Goal: Information Seeking & Learning: Compare options

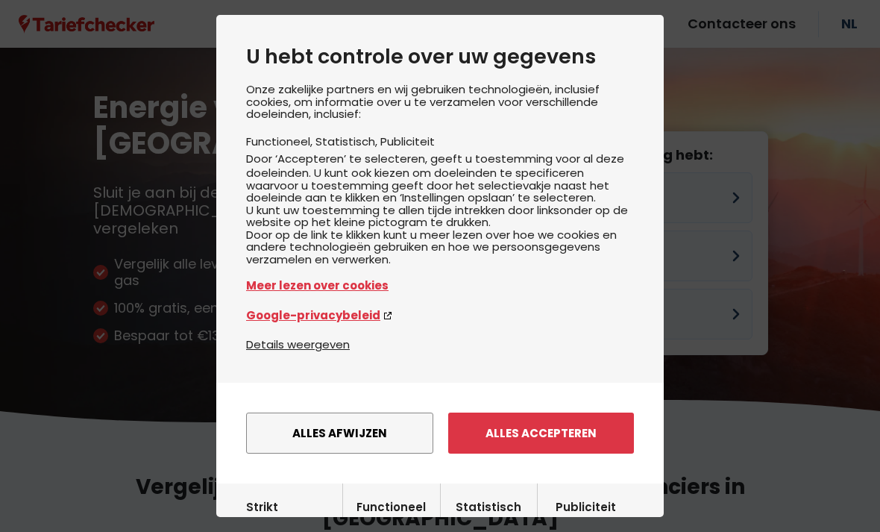
click at [396, 437] on button "Alles afwijzen" at bounding box center [339, 432] width 187 height 41
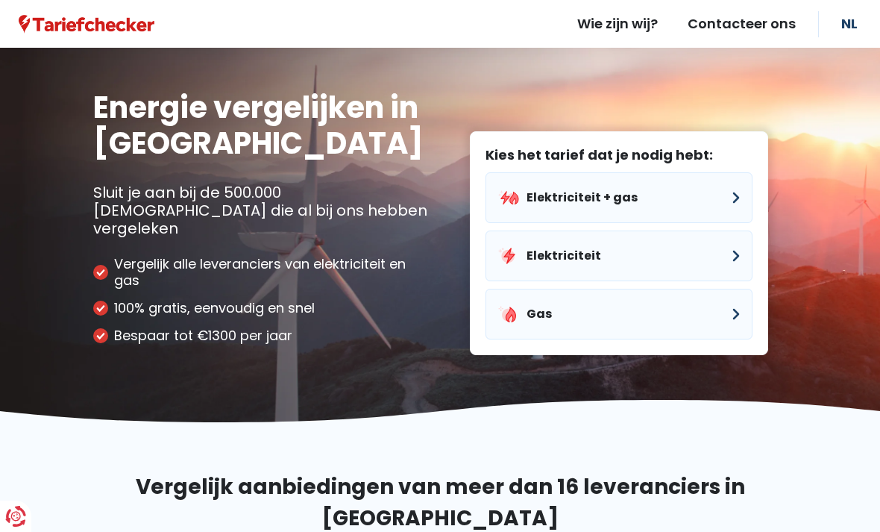
click at [729, 176] on button "Elektriciteit + gas" at bounding box center [618, 197] width 267 height 51
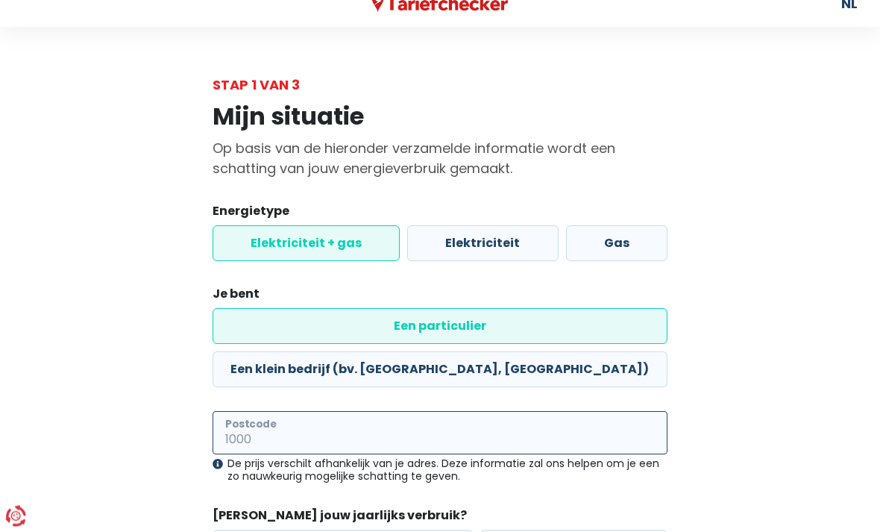
click at [504, 412] on input "Postcode" at bounding box center [440, 433] width 455 height 43
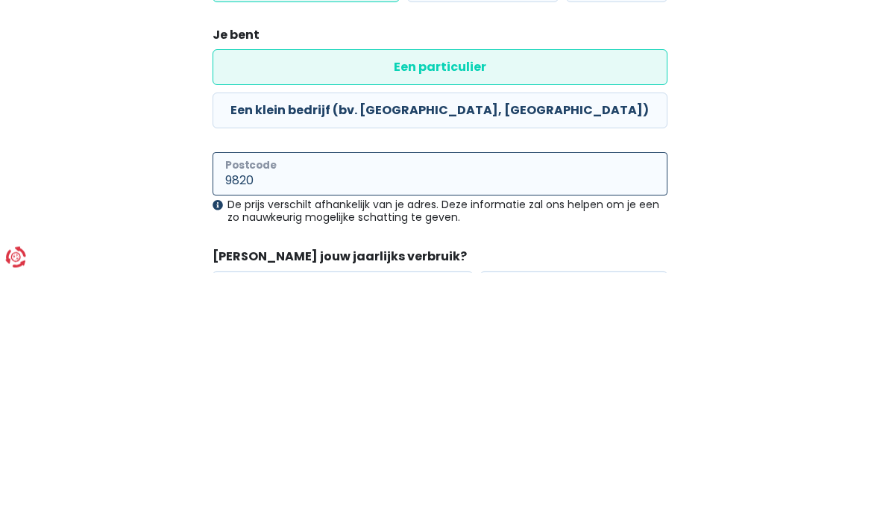
type input "9820"
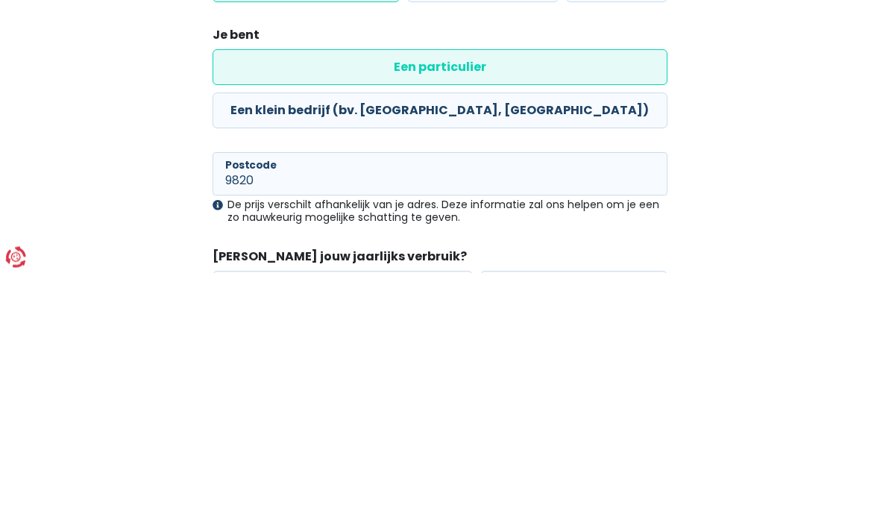
click at [746, 175] on div "Mijn situatie Op basis van de hieronder verzamelde informatie wordt een schatti…" at bounding box center [440, 364] width 716 height 538
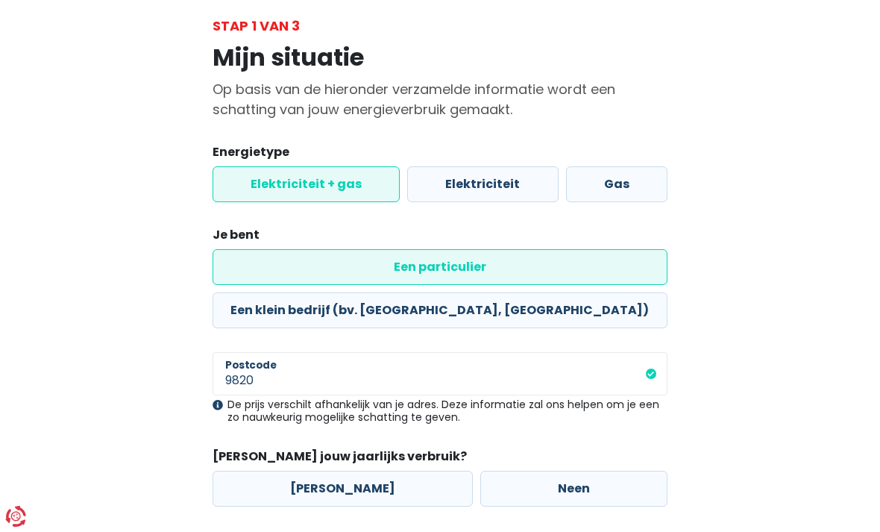
click at [348, 471] on label "[PERSON_NAME]" at bounding box center [343, 489] width 260 height 36
click at [348, 471] on input "[PERSON_NAME]" at bounding box center [343, 489] width 260 height 36
radio input "true"
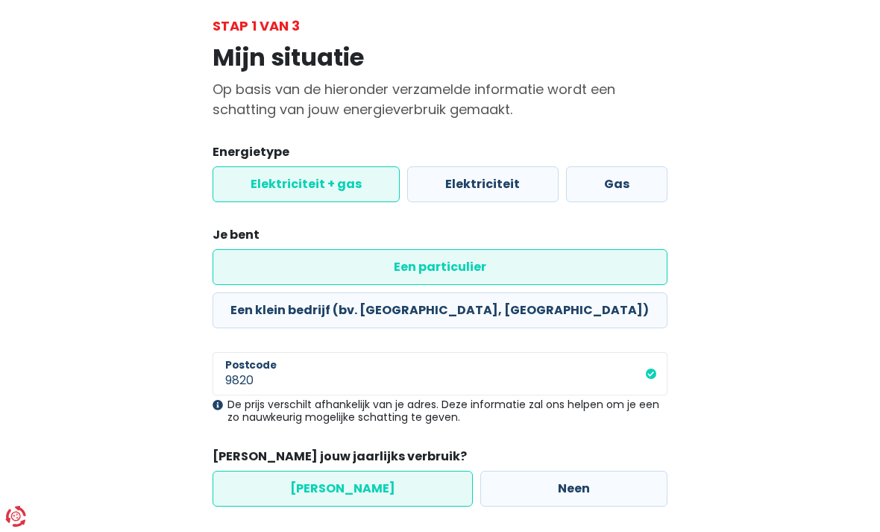
select select
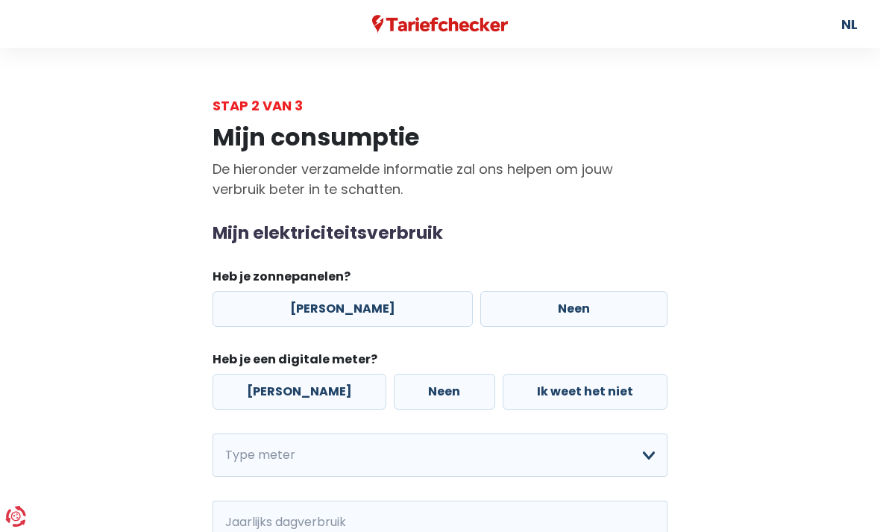
click at [524, 309] on label "Neen" at bounding box center [573, 309] width 187 height 36
click at [524, 309] on input "Neen" at bounding box center [573, 309] width 187 height 36
radio input "true"
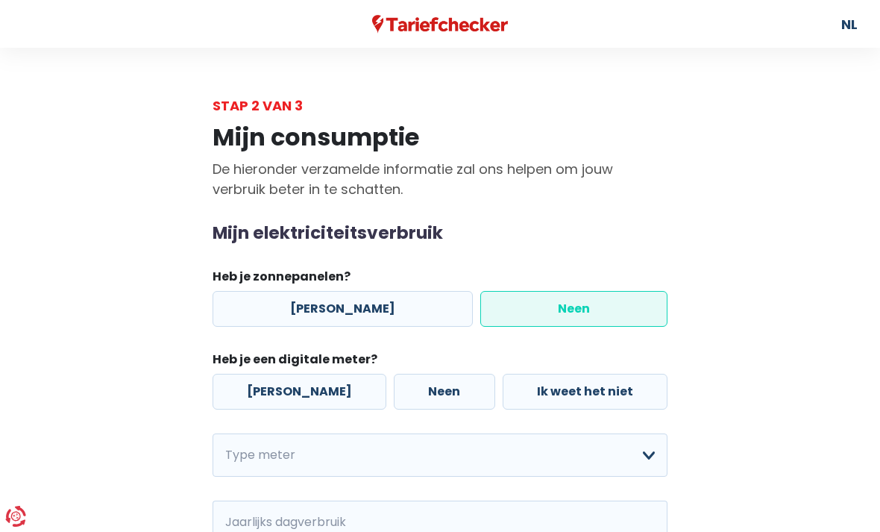
click at [304, 402] on label "[PERSON_NAME]" at bounding box center [300, 392] width 174 height 36
click at [304, 402] on input "[PERSON_NAME]" at bounding box center [300, 392] width 174 height 36
radio input "true"
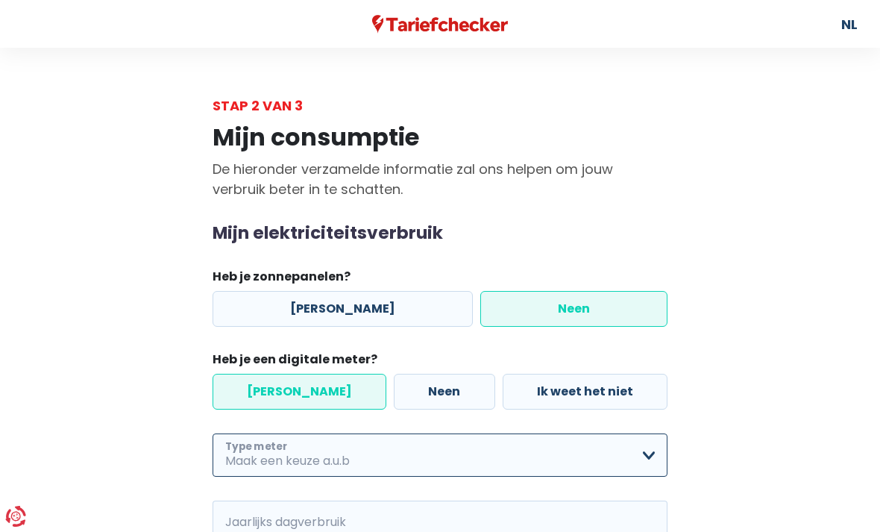
click at [644, 459] on select "Enkelvoudig Tweevoudig Enkelvoudig + uitsluitend nachttarief Tweevoudig + uitsl…" at bounding box center [440, 454] width 455 height 43
select select "day_night_bi_hourly"
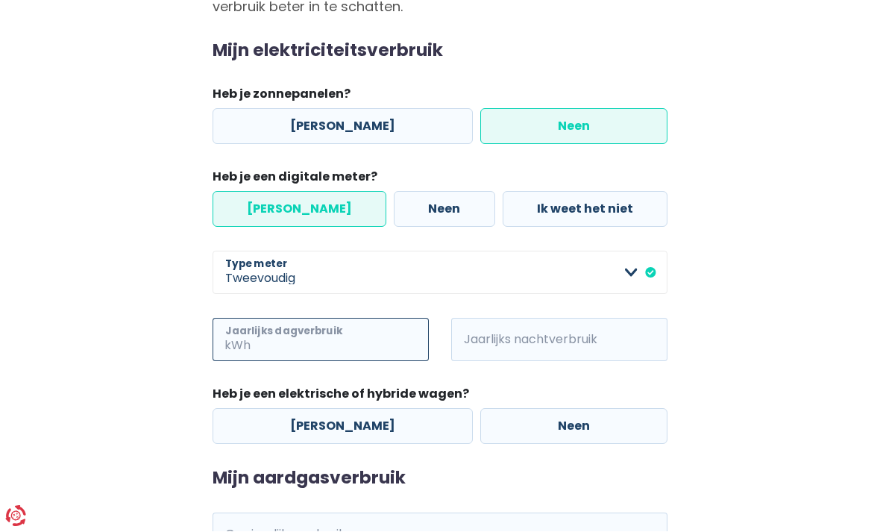
click at [353, 348] on input "Jaarlijks dagverbruik" at bounding box center [341, 339] width 175 height 43
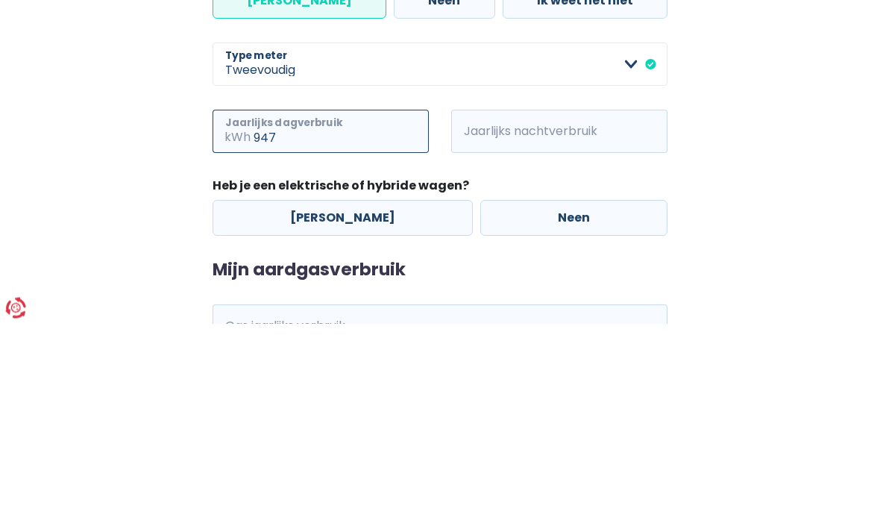
type input "947"
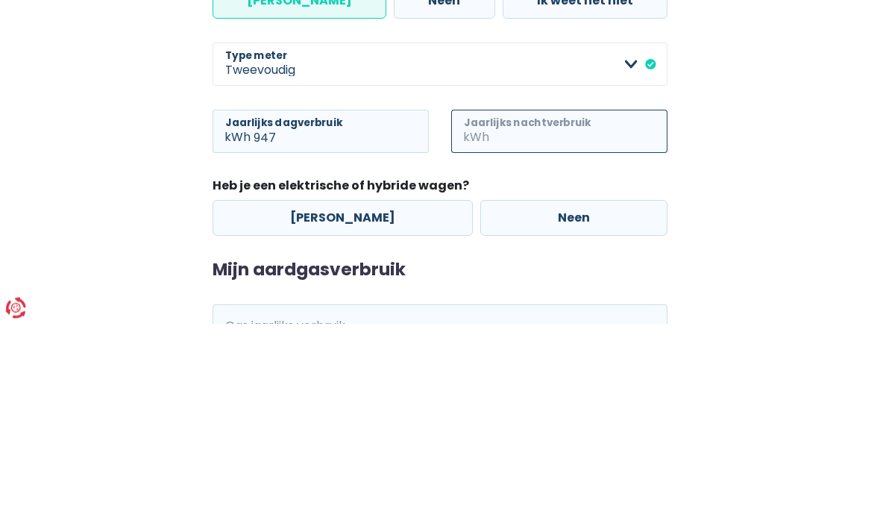
click at [594, 318] on input "Jaarlijks nachtverbruik" at bounding box center [579, 339] width 175 height 43
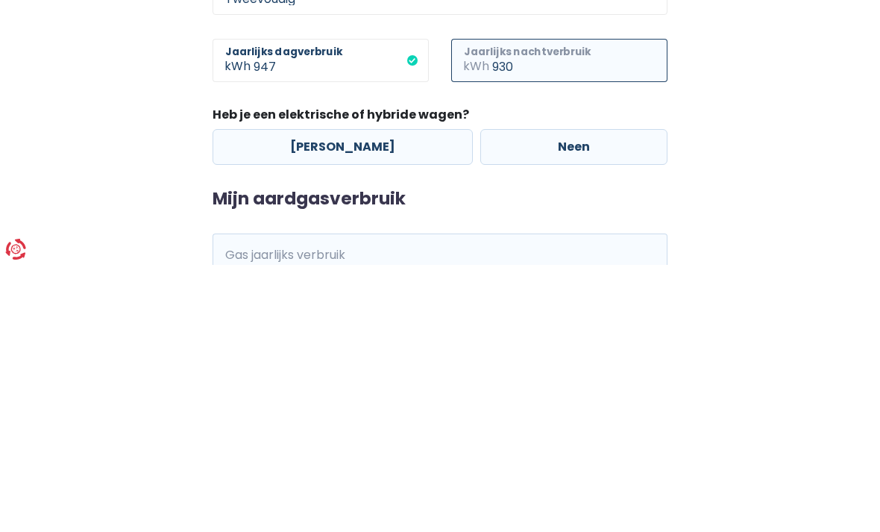
scroll to position [208, 0]
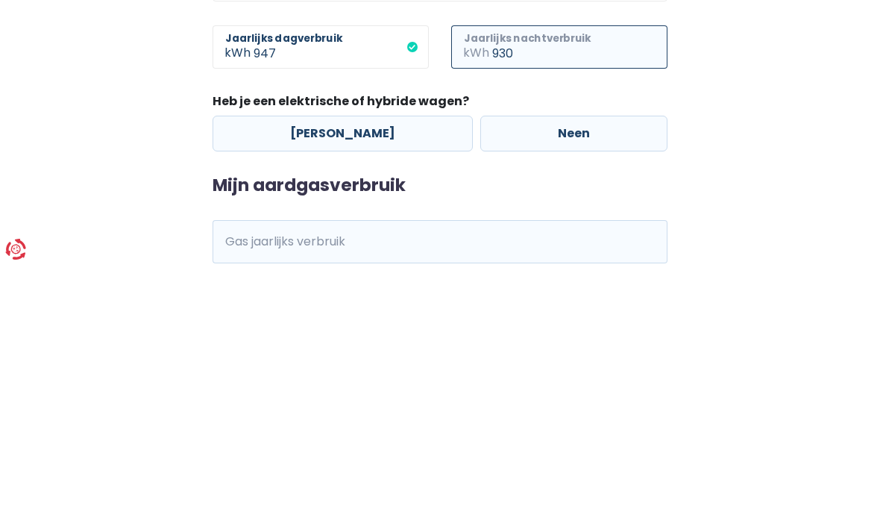
type input "930"
click at [555, 383] on label "Neen" at bounding box center [573, 401] width 187 height 36
click at [555, 383] on input "Neen" at bounding box center [573, 401] width 187 height 36
radio input "true"
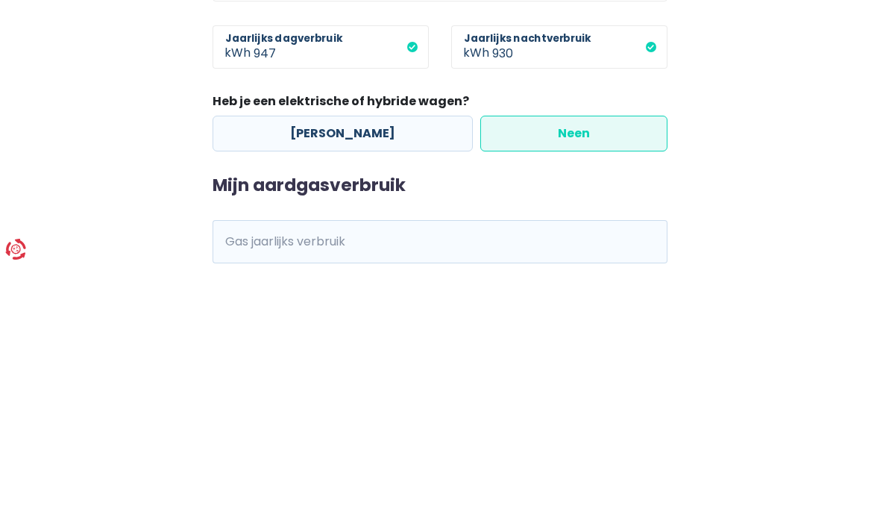
scroll to position [275, 0]
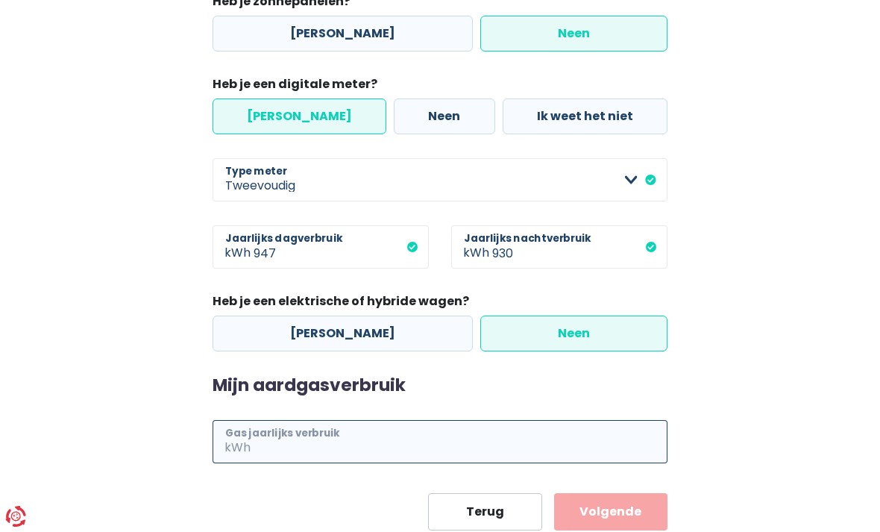
click at [408, 436] on input "Gas jaarlijks verbruik" at bounding box center [461, 441] width 414 height 43
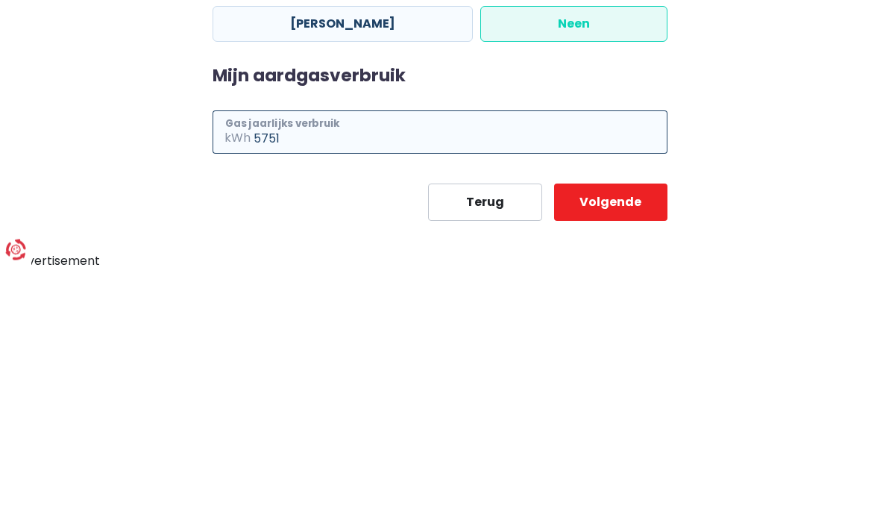
type input "5751"
click at [615, 450] on button "Volgende" at bounding box center [610, 468] width 113 height 37
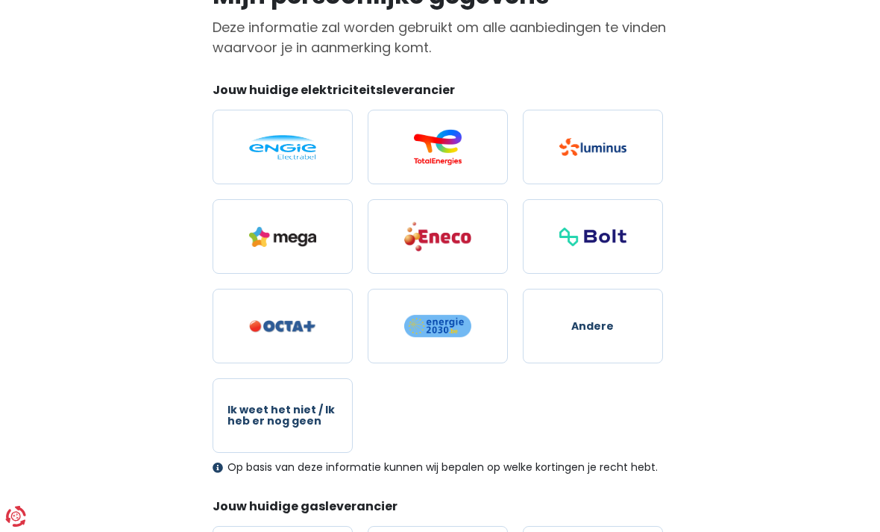
scroll to position [139, 0]
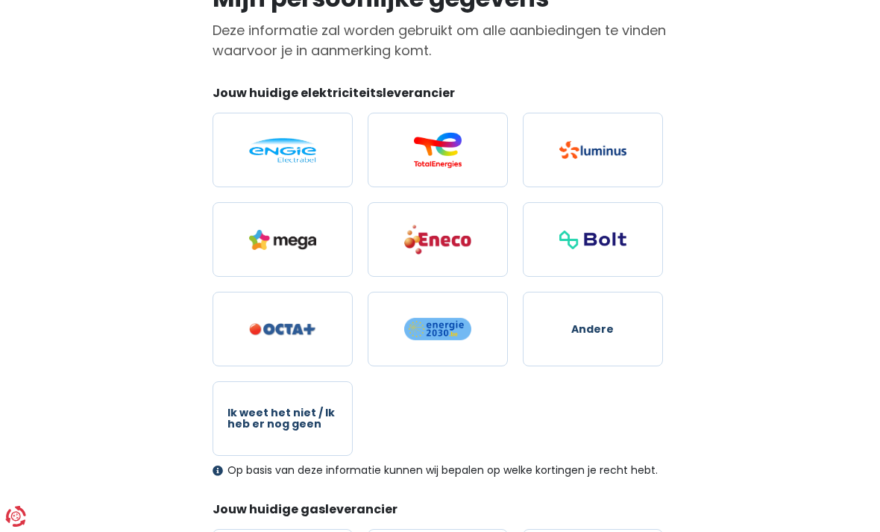
click at [298, 140] on img at bounding box center [282, 150] width 67 height 25
click at [298, 140] on input "radio" at bounding box center [283, 150] width 140 height 75
radio input "true"
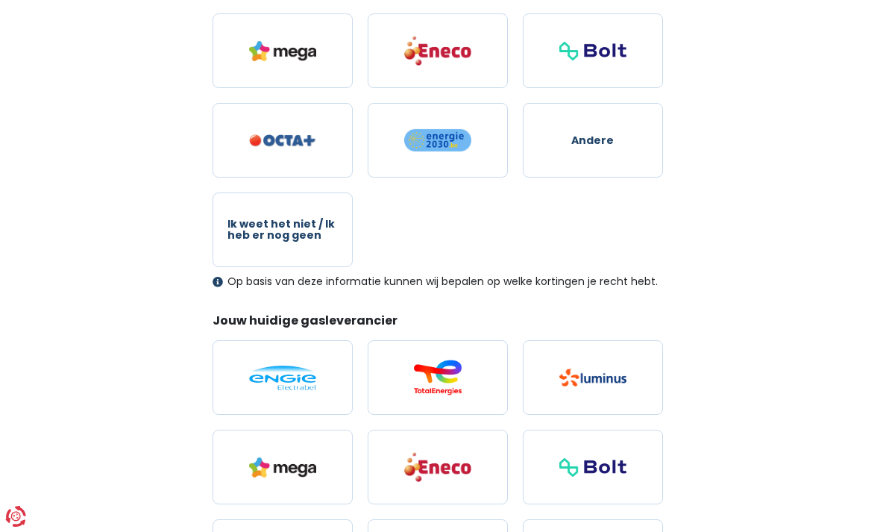
scroll to position [339, 0]
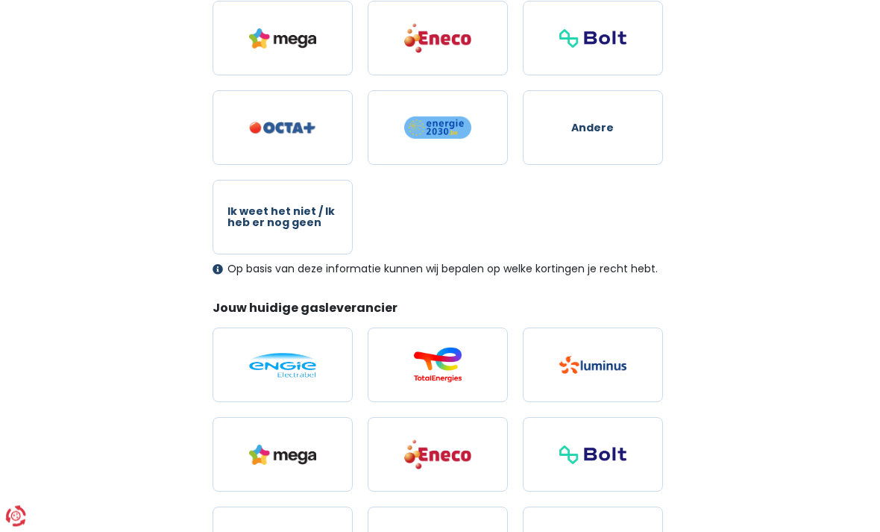
click at [298, 372] on img at bounding box center [282, 365] width 67 height 25
click at [298, 372] on input "radio" at bounding box center [283, 365] width 140 height 75
radio input "true"
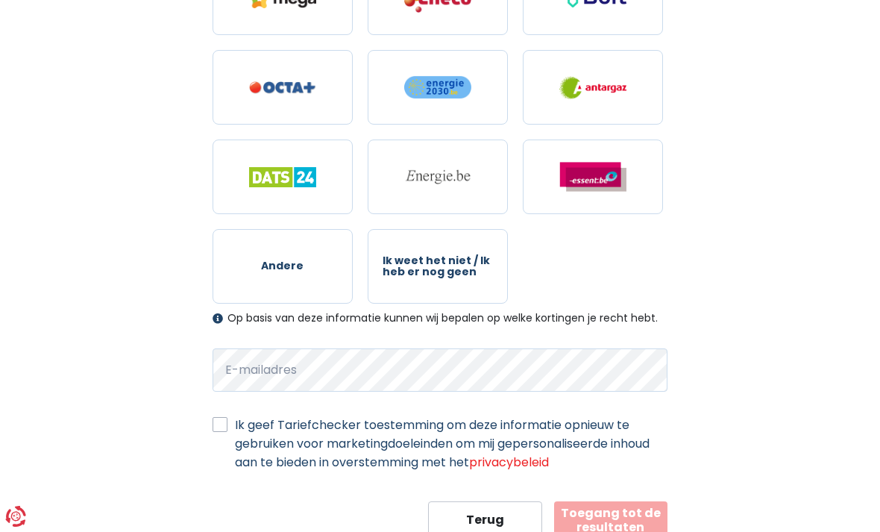
scroll to position [805, 0]
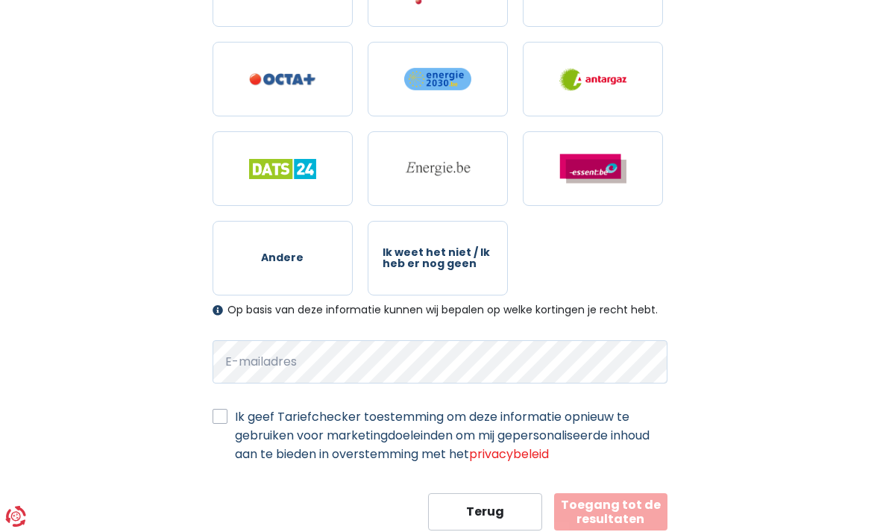
click at [628, 523] on button "Toegang tot de resultaten" at bounding box center [610, 511] width 113 height 37
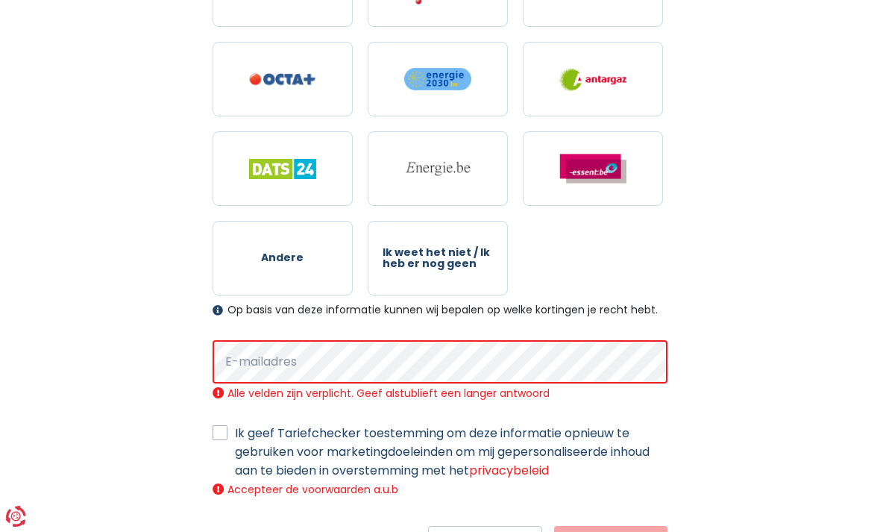
scroll to position [837, 0]
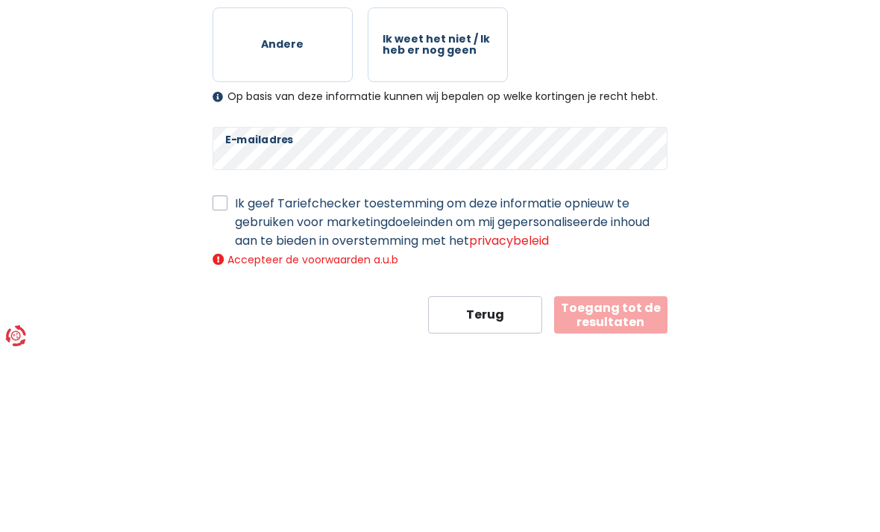
click at [235, 374] on label "Ik geef Tariefchecker toestemming om deze informatie opnieuw te gebruiken voor …" at bounding box center [451, 402] width 433 height 56
click at [215, 374] on input "Ik geef Tariefchecker toestemming om deze informatie opnieuw te gebruiken voor …" at bounding box center [220, 381] width 15 height 15
checkbox input "true"
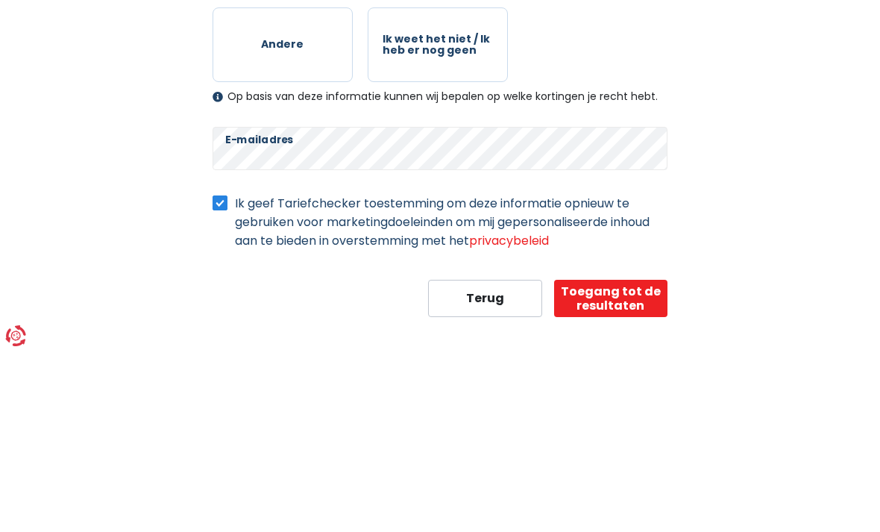
scroll to position [805, 0]
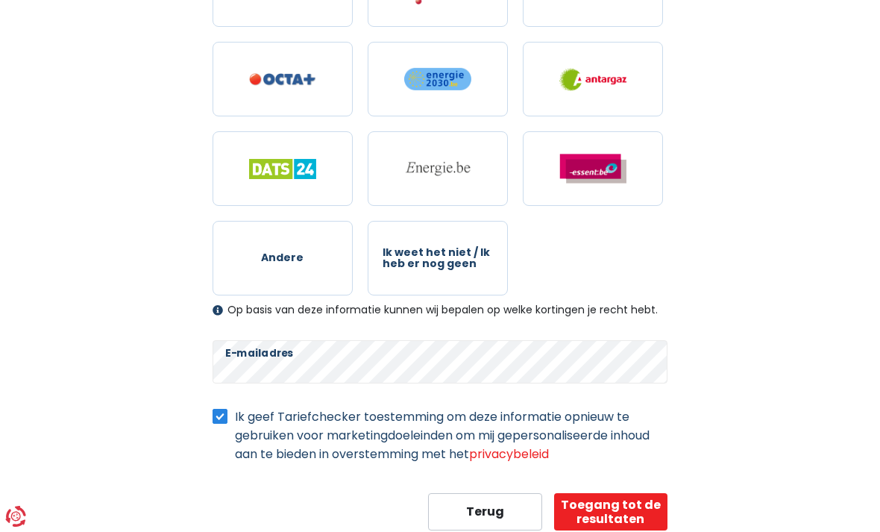
click at [617, 517] on button "Toegang tot de resultaten" at bounding box center [610, 511] width 113 height 37
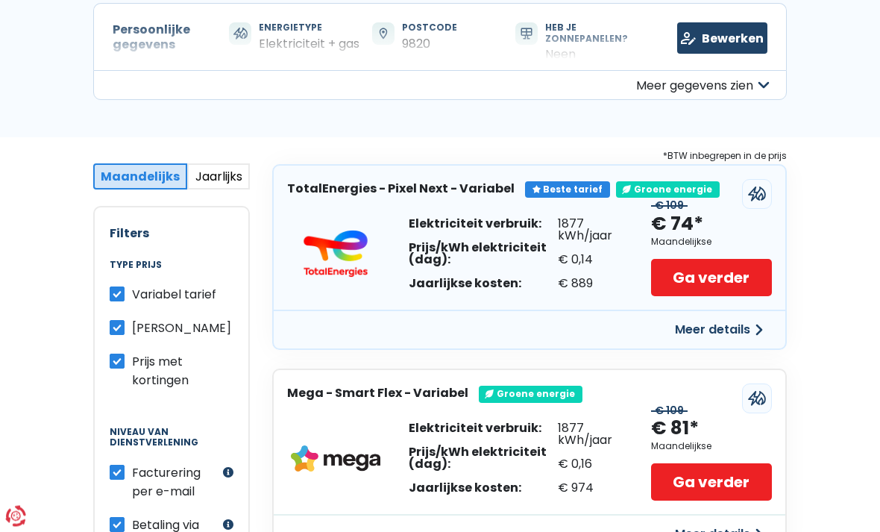
scroll to position [163, 0]
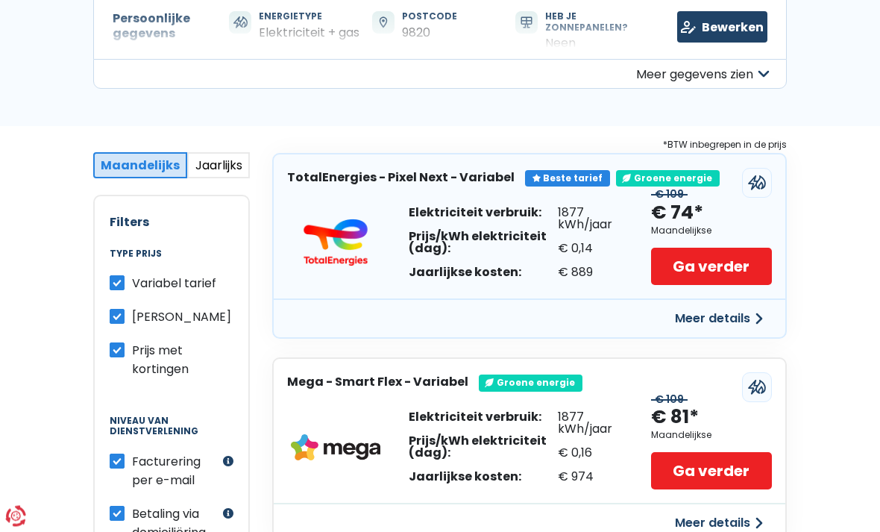
click at [128, 274] on div "Variabel tarief" at bounding box center [172, 283] width 124 height 19
click at [132, 277] on label "Variabel tarief" at bounding box center [174, 283] width 84 height 19
click at [119, 277] on input "Variabel tarief" at bounding box center [117, 281] width 15 height 15
checkbox input "false"
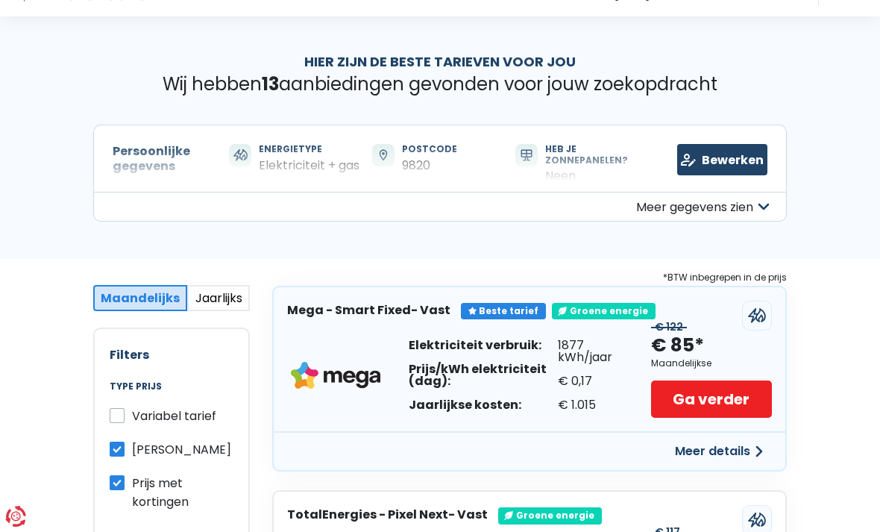
scroll to position [31, 0]
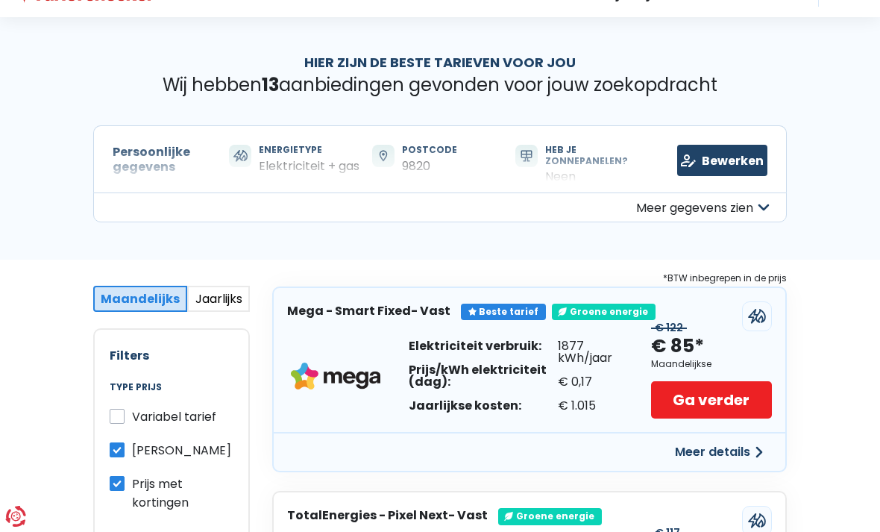
click at [212, 298] on button "Jaarlijks" at bounding box center [218, 299] width 63 height 26
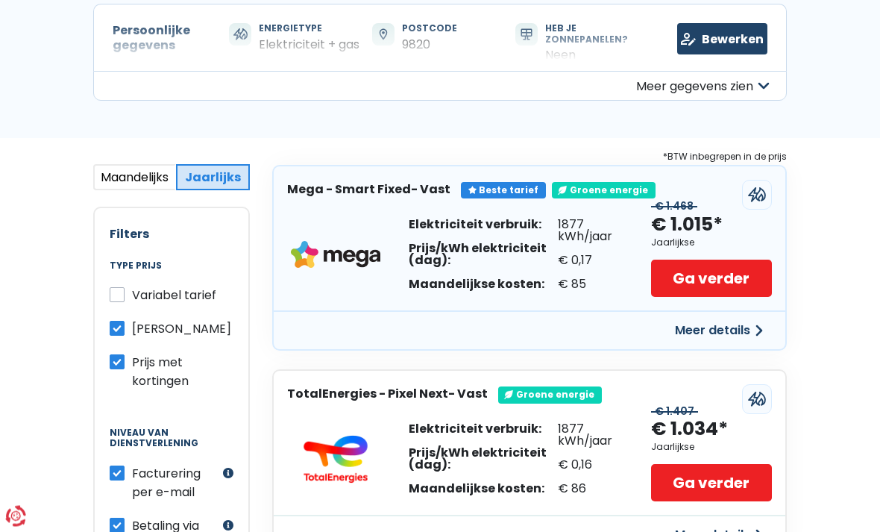
scroll to position [154, 0]
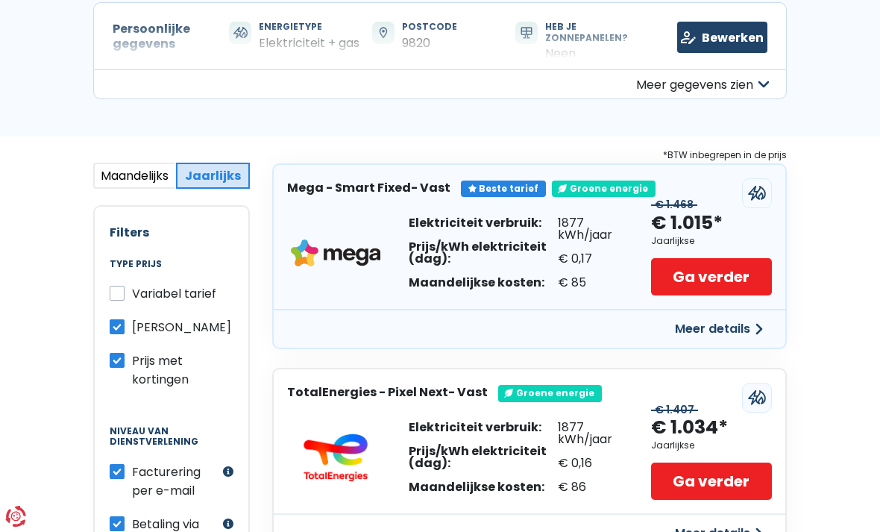
click at [758, 327] on button "Meer details" at bounding box center [719, 328] width 106 height 27
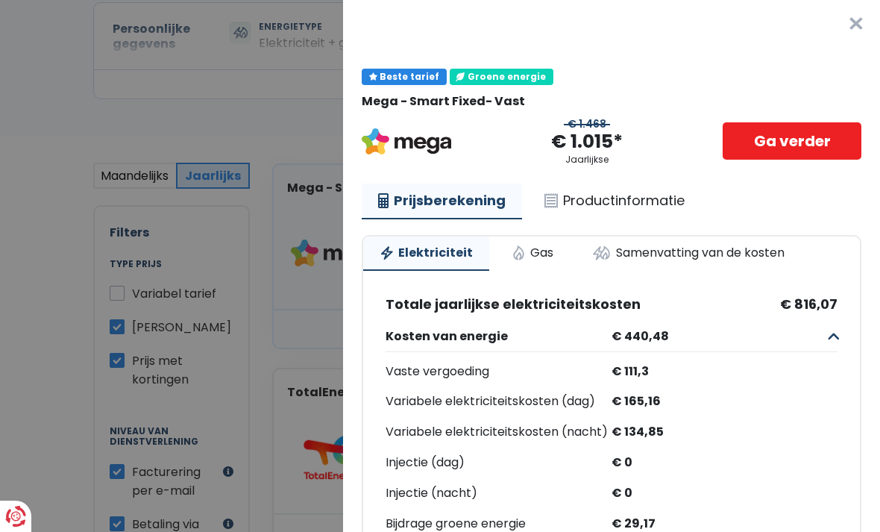
scroll to position [0, 0]
click at [541, 251] on link "Gas" at bounding box center [532, 252] width 75 height 33
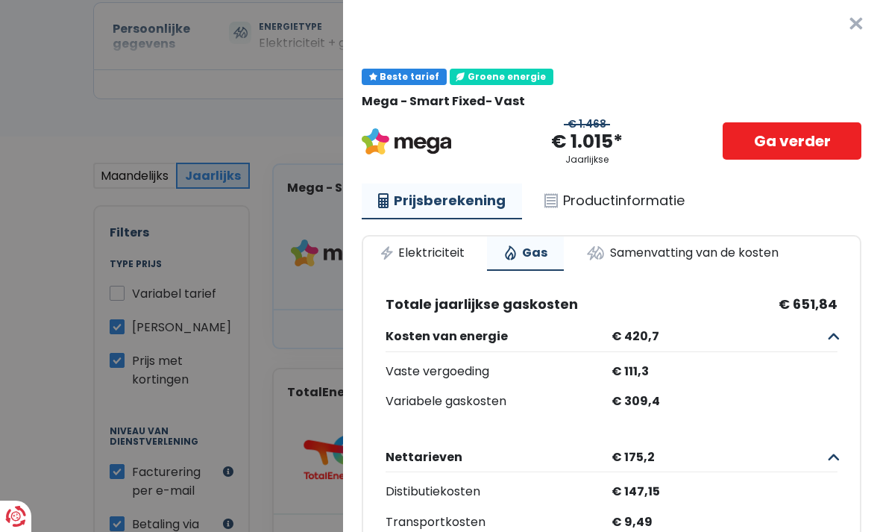
click at [862, 9] on button "×" at bounding box center [856, 24] width 48 height 48
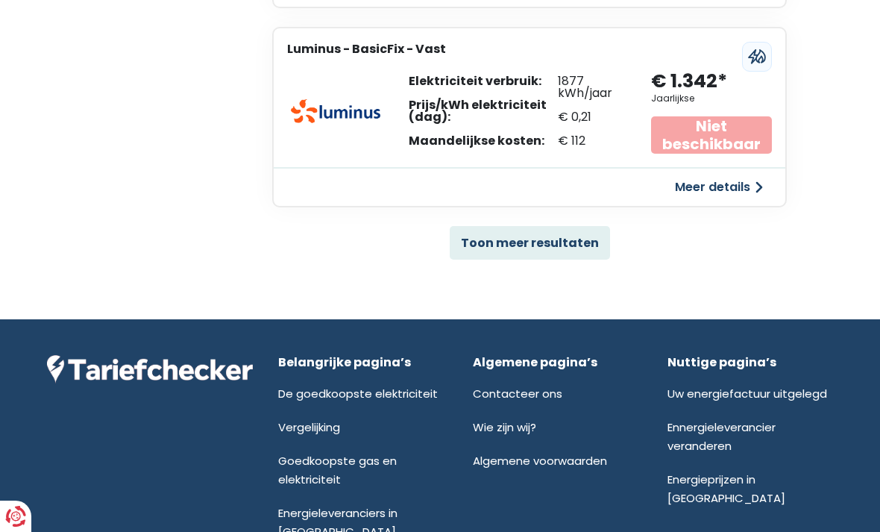
scroll to position [1107, 0]
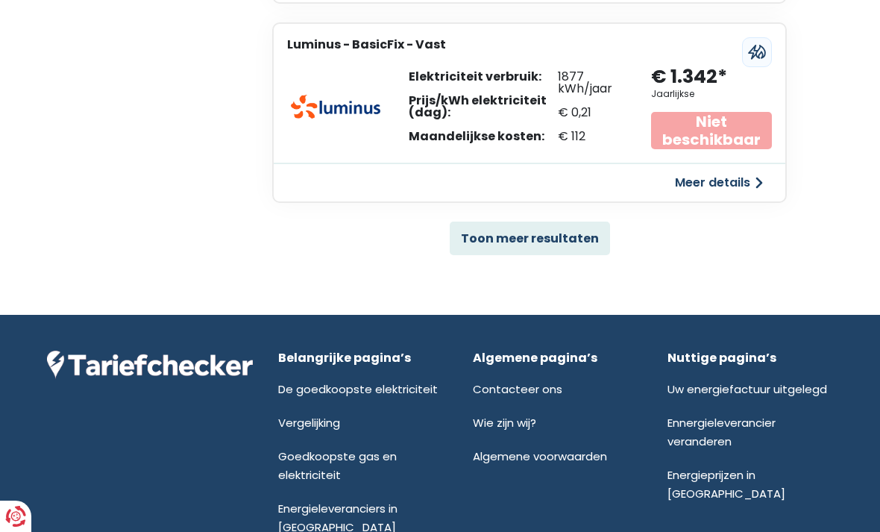
click at [491, 239] on button "Toon meer resultaten" at bounding box center [530, 238] width 160 height 34
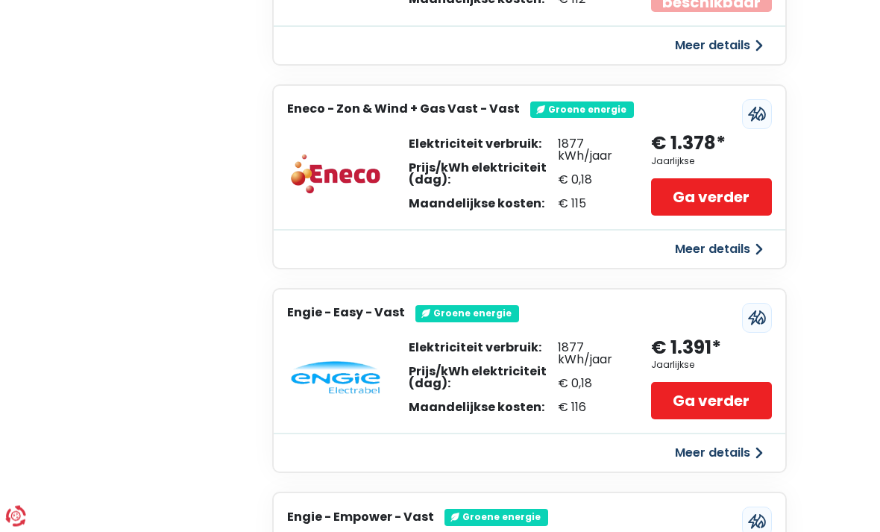
scroll to position [1248, 0]
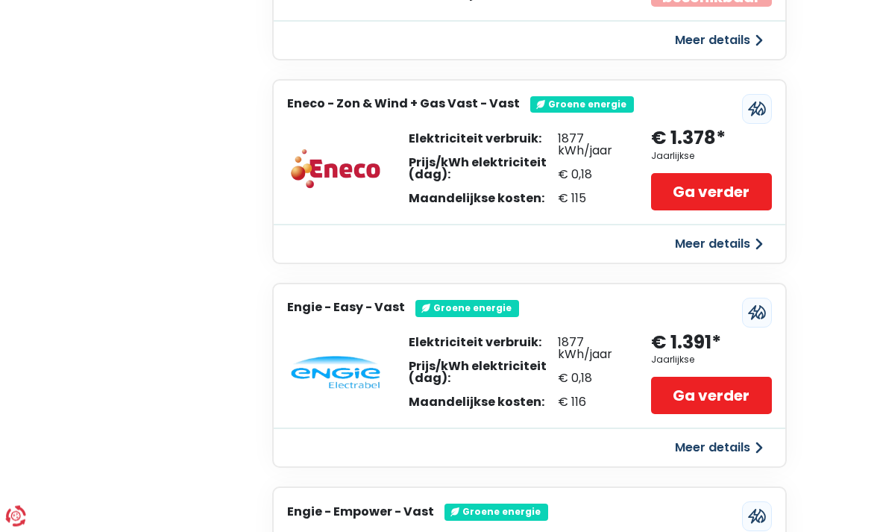
click at [714, 447] on button "Meer details" at bounding box center [719, 448] width 106 height 27
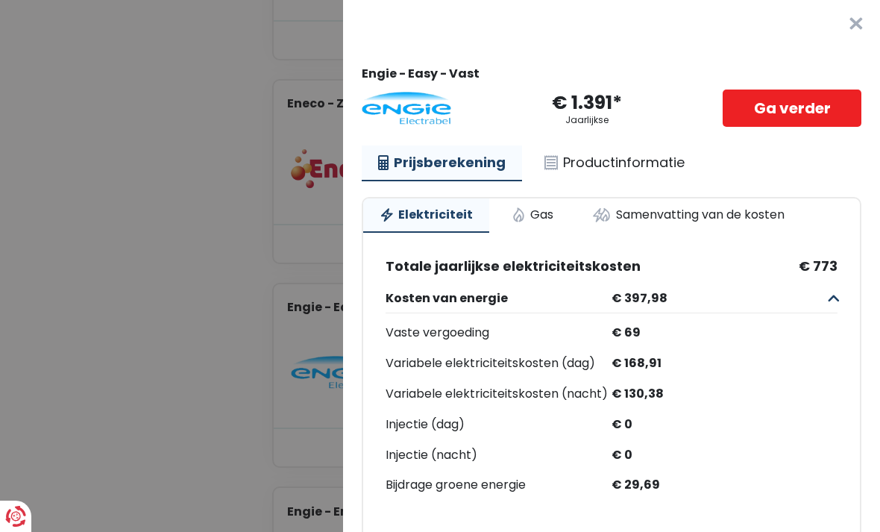
click at [527, 216] on link "Gas" at bounding box center [532, 214] width 75 height 33
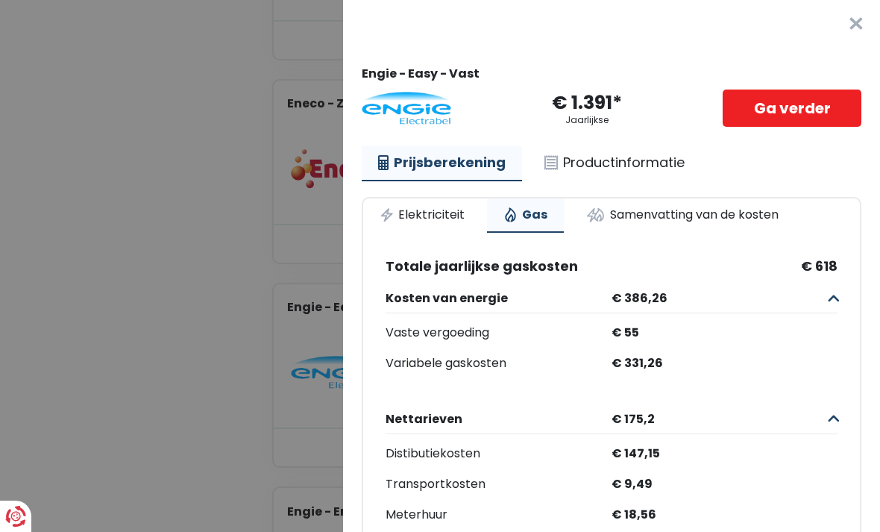
click at [421, 220] on link "Elektriciteit" at bounding box center [422, 214] width 118 height 33
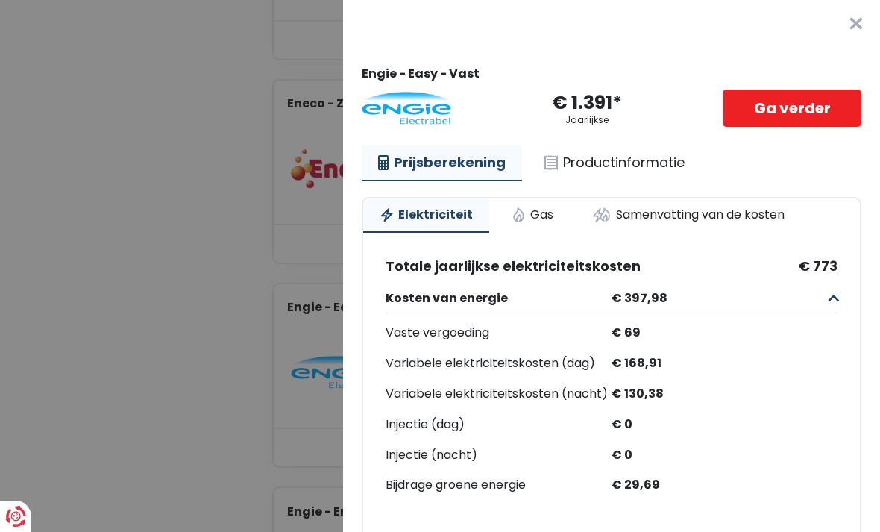
click at [522, 214] on link "Gas" at bounding box center [532, 214] width 75 height 33
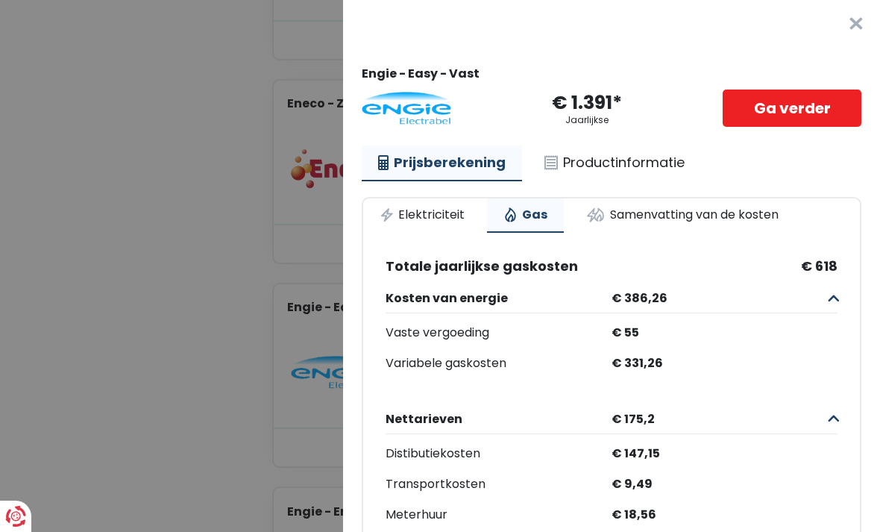
scroll to position [0, 0]
click at [419, 219] on link "Elektriciteit" at bounding box center [422, 214] width 118 height 33
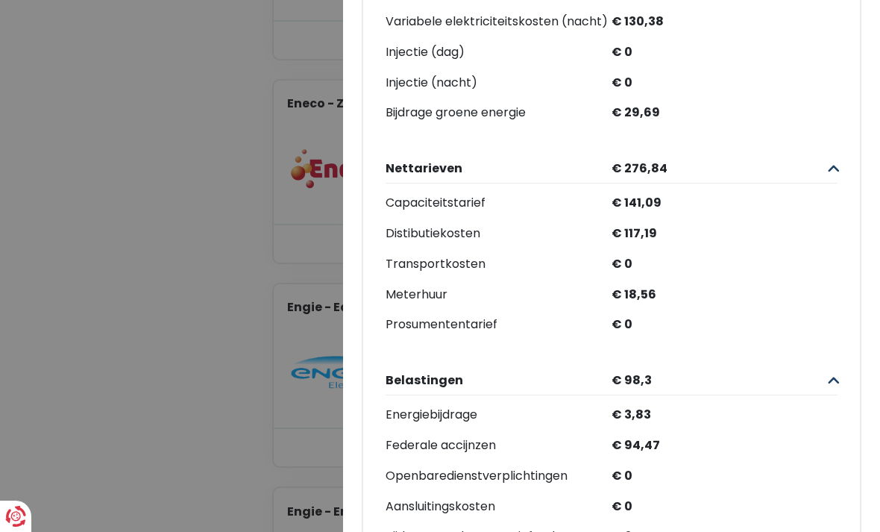
scroll to position [372, 0]
click at [235, 133] on Vast "Plus de détails - Engie × Engie - Easy - Vast € 1.391* Jaarlijkse Ga verder Pri…" at bounding box center [440, 266] width 880 height 532
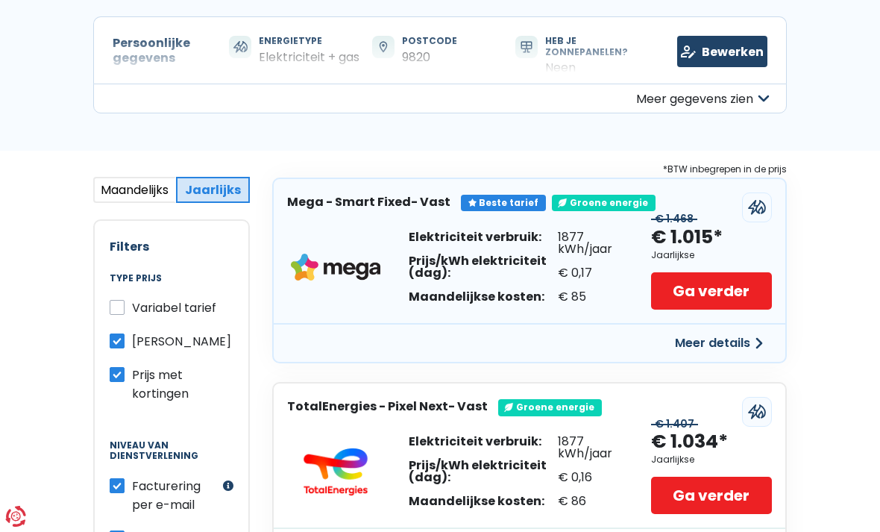
scroll to position [138, 0]
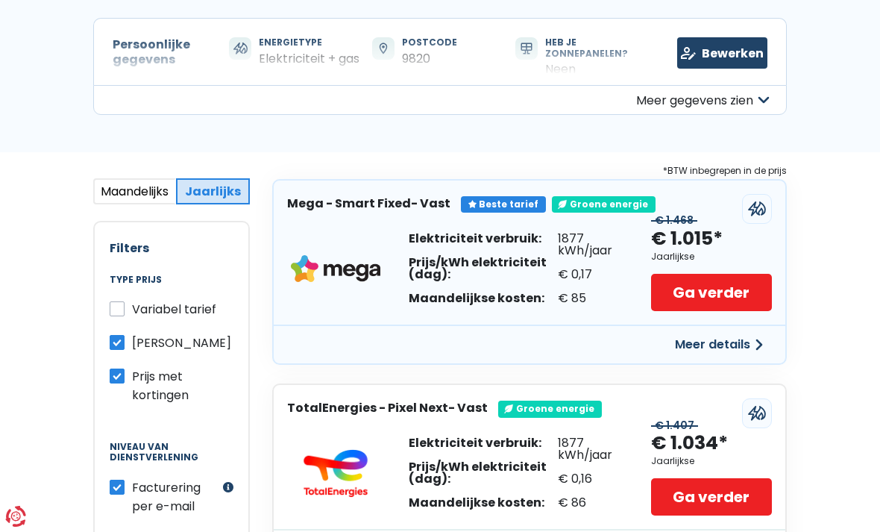
click at [709, 344] on button "Meer details" at bounding box center [719, 344] width 106 height 27
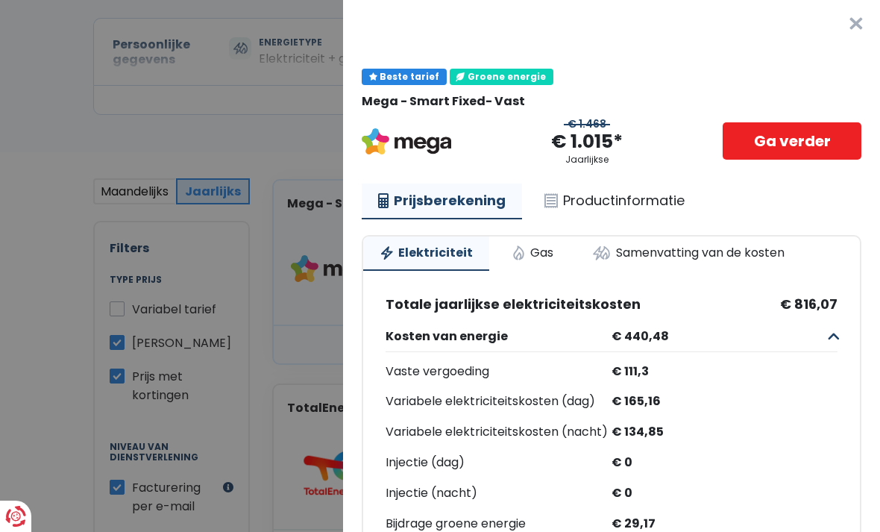
click at [530, 257] on link "Gas" at bounding box center [532, 252] width 75 height 33
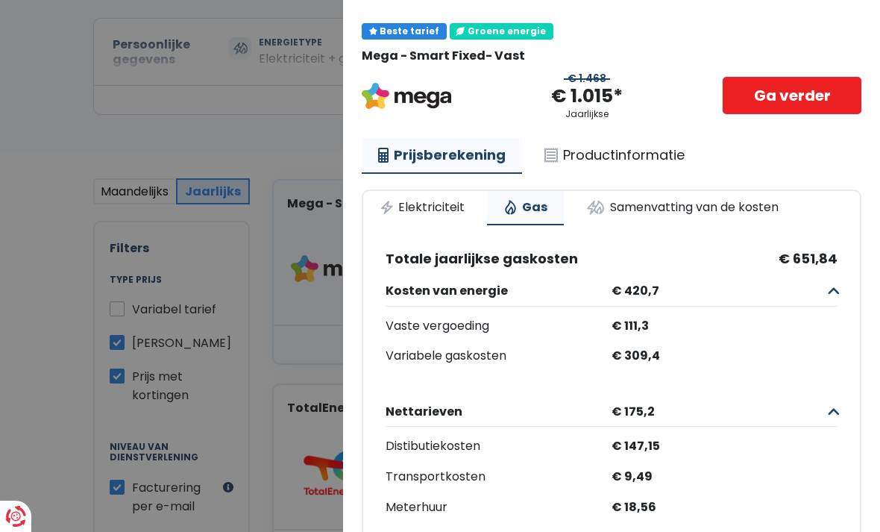
scroll to position [44, 0]
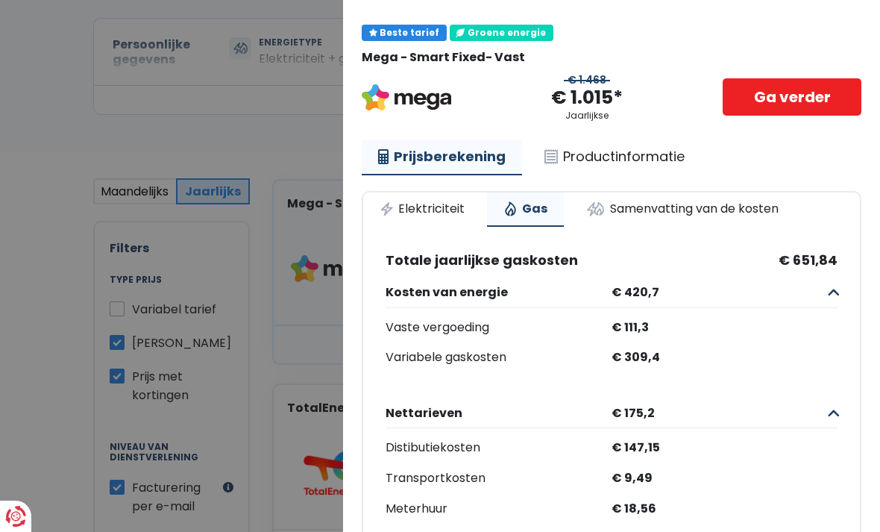
click at [424, 209] on link "Elektriciteit" at bounding box center [422, 208] width 118 height 33
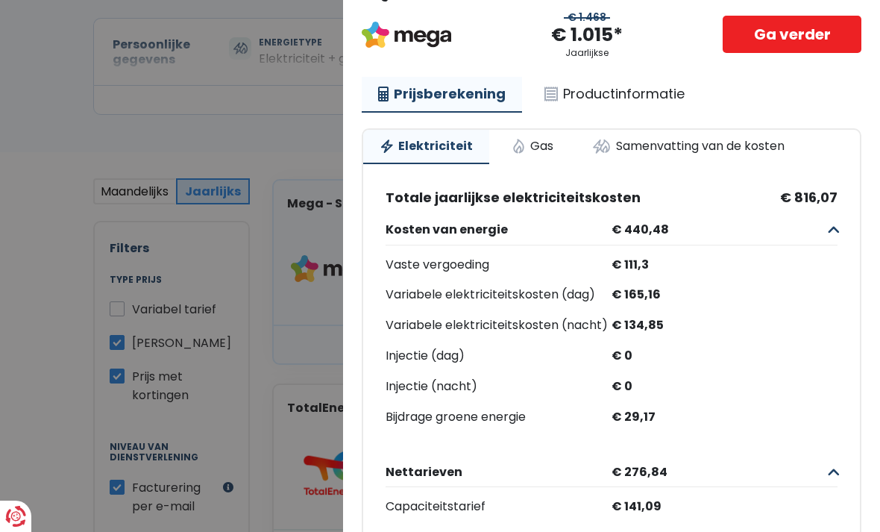
scroll to position [101, 0]
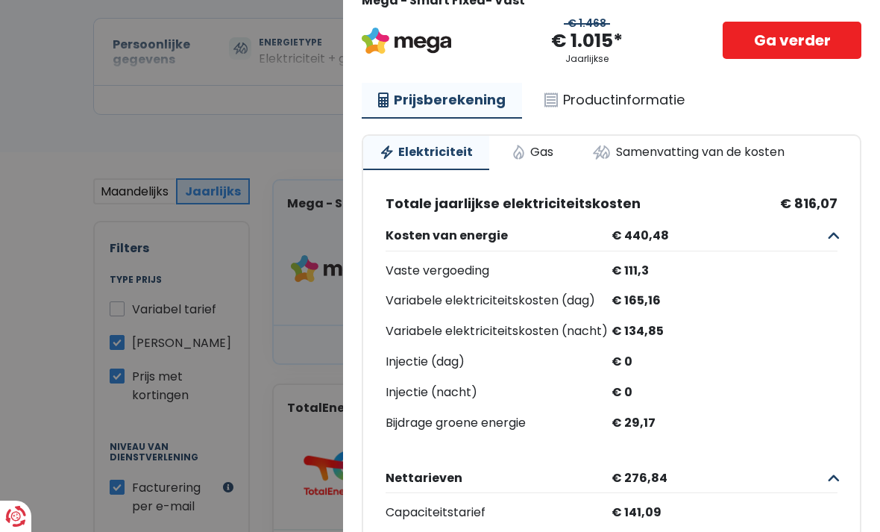
click at [541, 151] on link "Gas" at bounding box center [532, 152] width 75 height 33
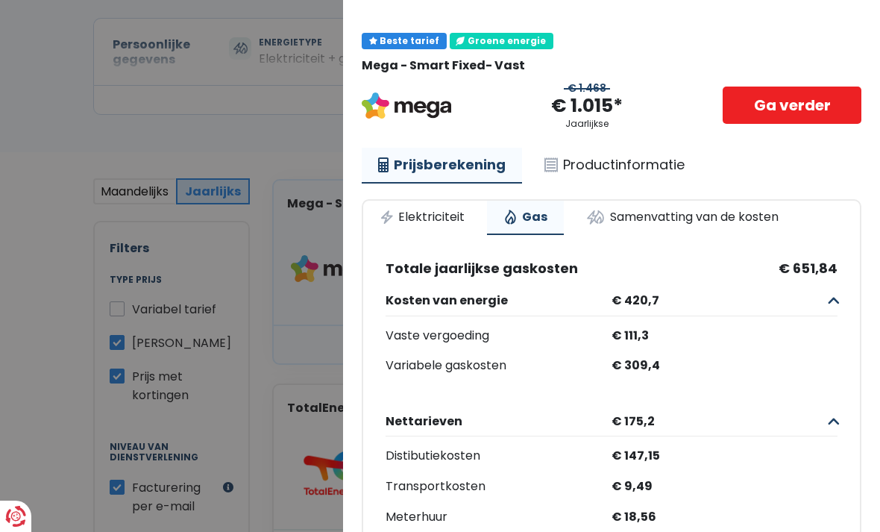
scroll to position [34, 0]
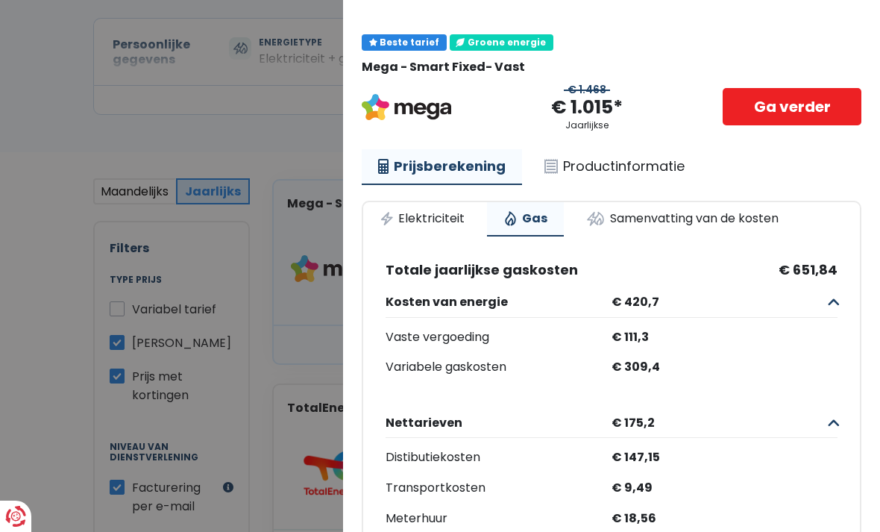
click at [423, 218] on link "Elektriciteit" at bounding box center [422, 218] width 118 height 33
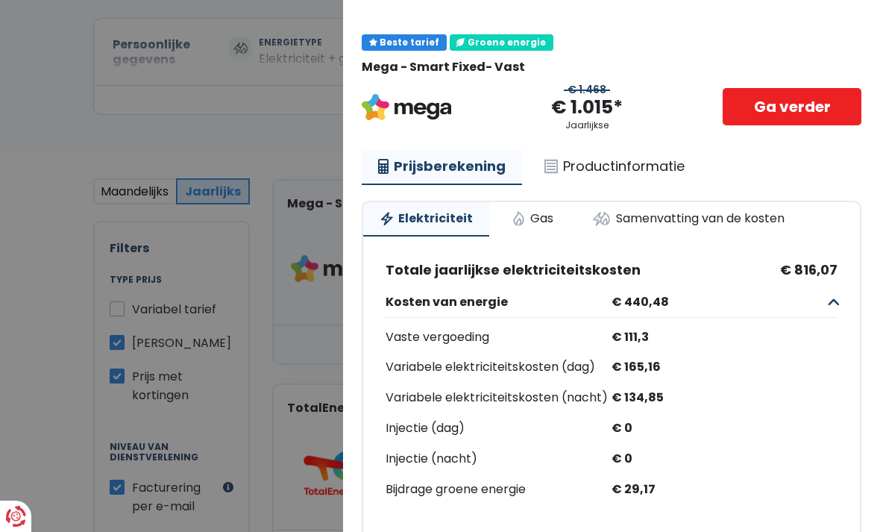
click at [267, 148] on Vast "Plus de détails - Mega × Beste tarief Groene energie Mega - Smart Fixed- Vast €…" at bounding box center [440, 266] width 880 height 532
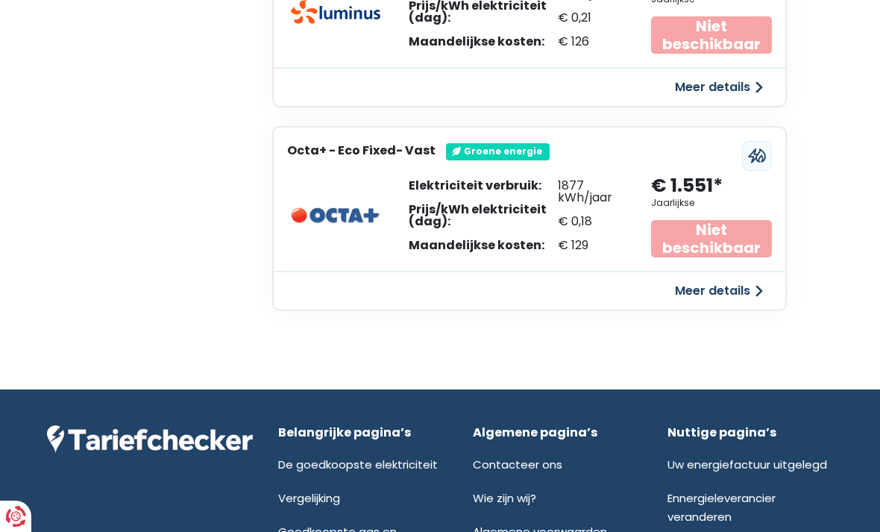
scroll to position [2676, 0]
